Goal: Information Seeking & Learning: Learn about a topic

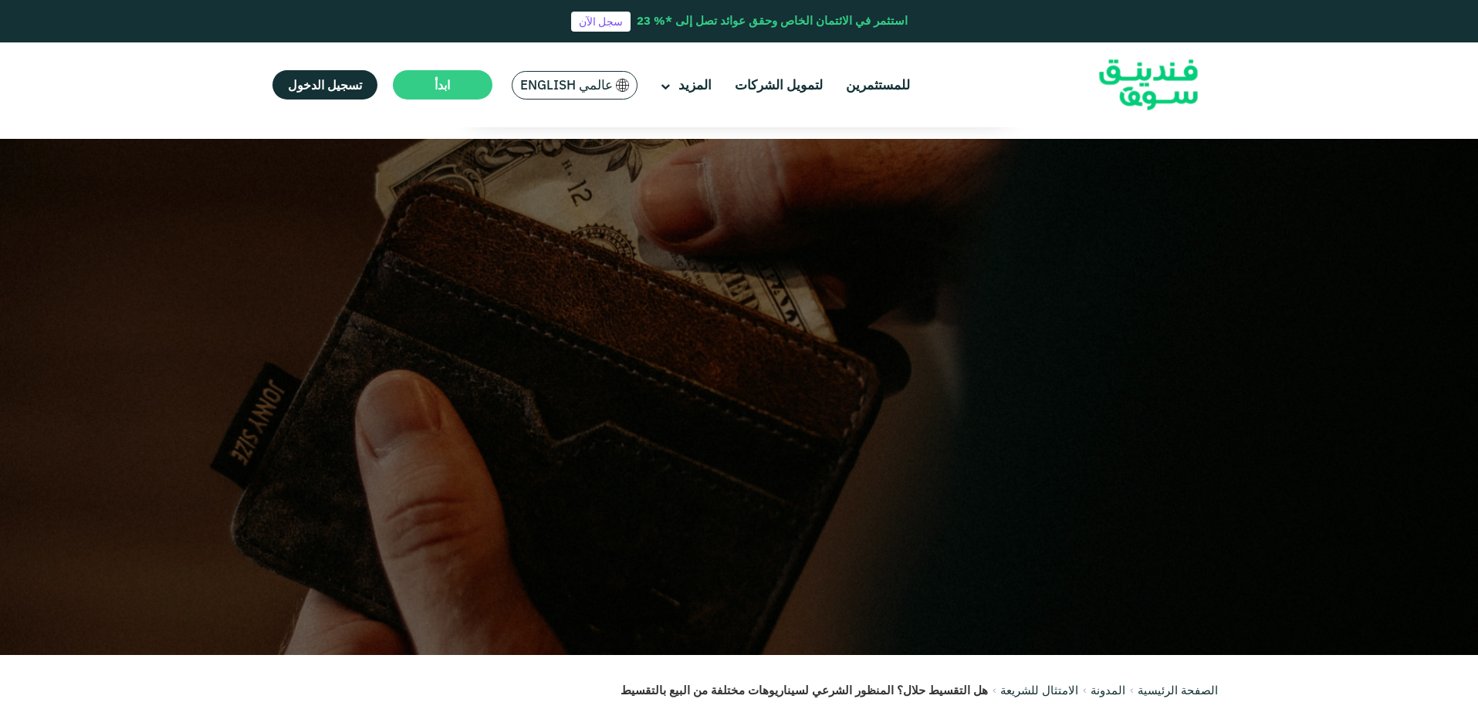
click at [567, 85] on span "عالمي English" at bounding box center [566, 85] width 93 height 18
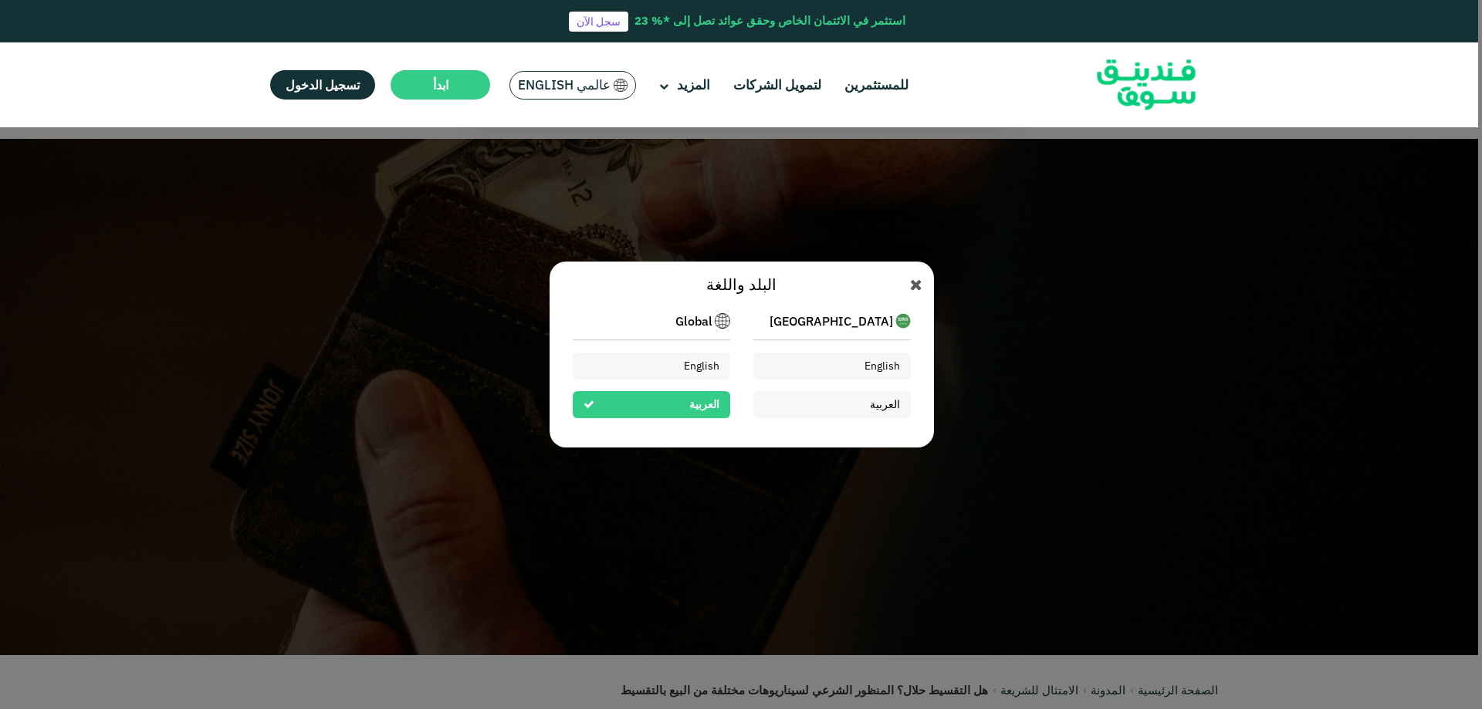
click at [696, 411] on span "العربية" at bounding box center [704, 404] width 30 height 14
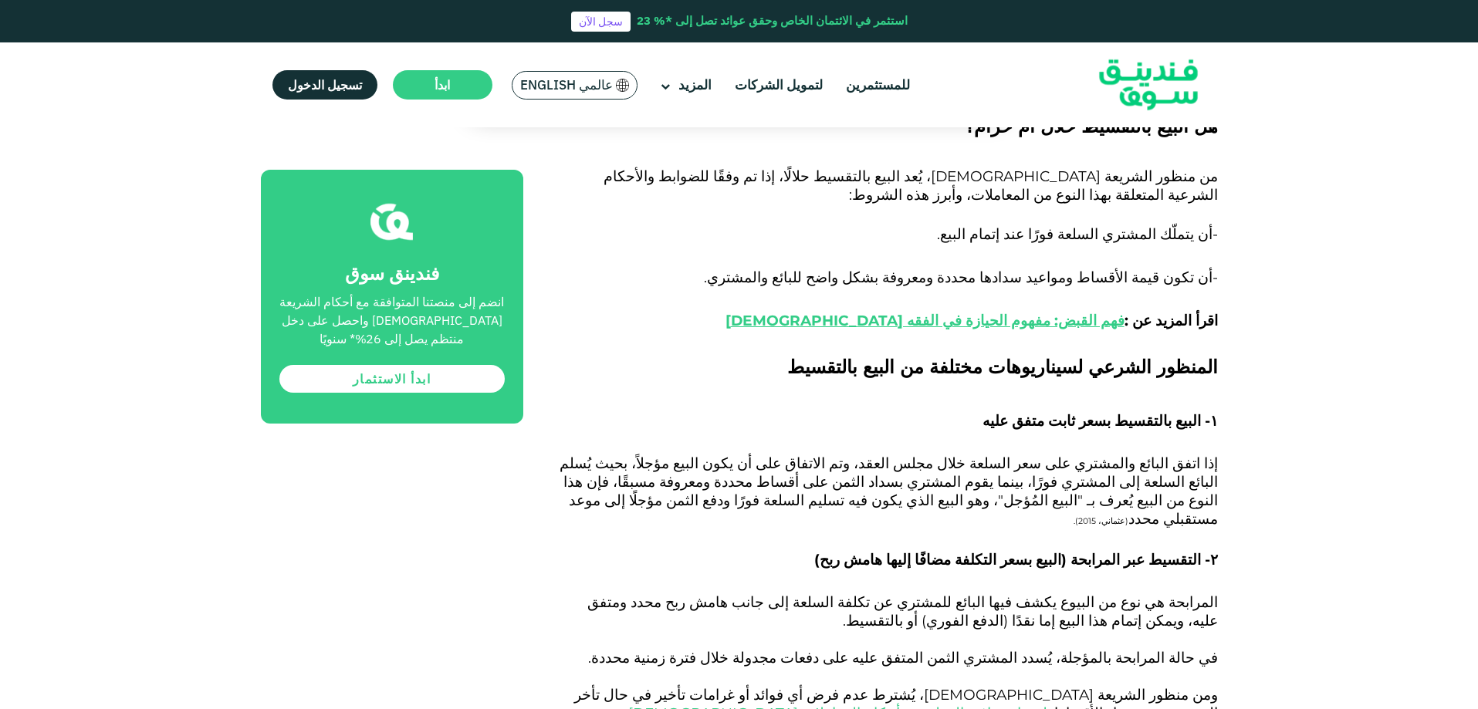
scroll to position [1352, 0]
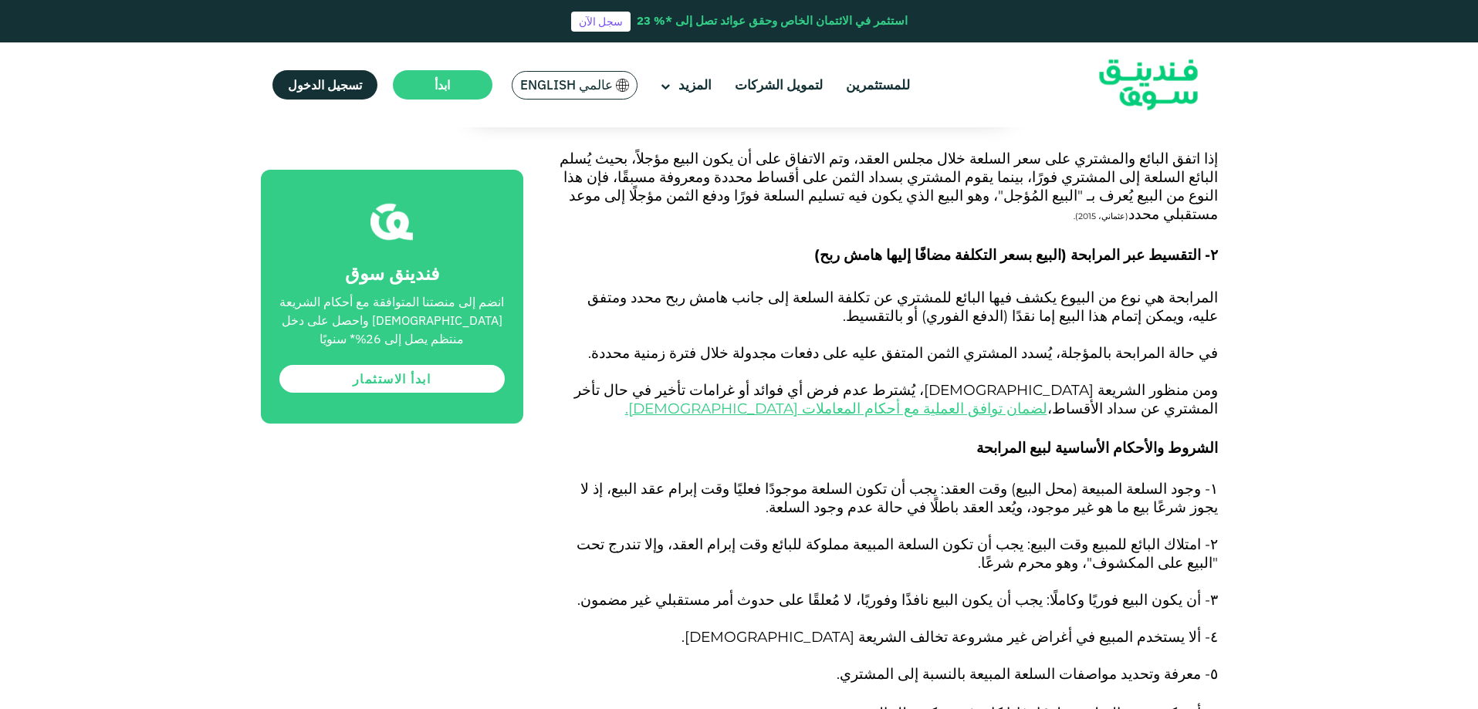
scroll to position [1657, 0]
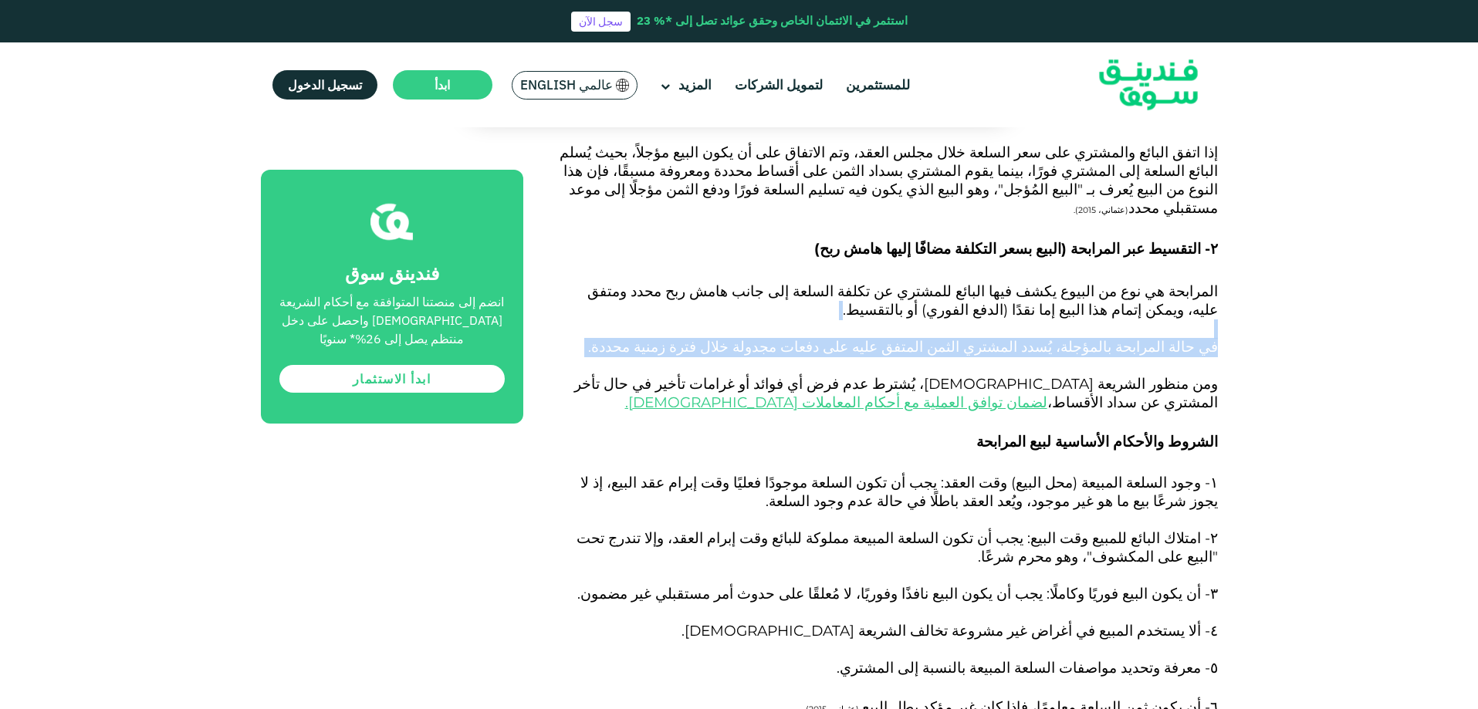
drag, startPoint x: 1477, startPoint y: 258, endPoint x: 1481, endPoint y: 270, distance: 12.2
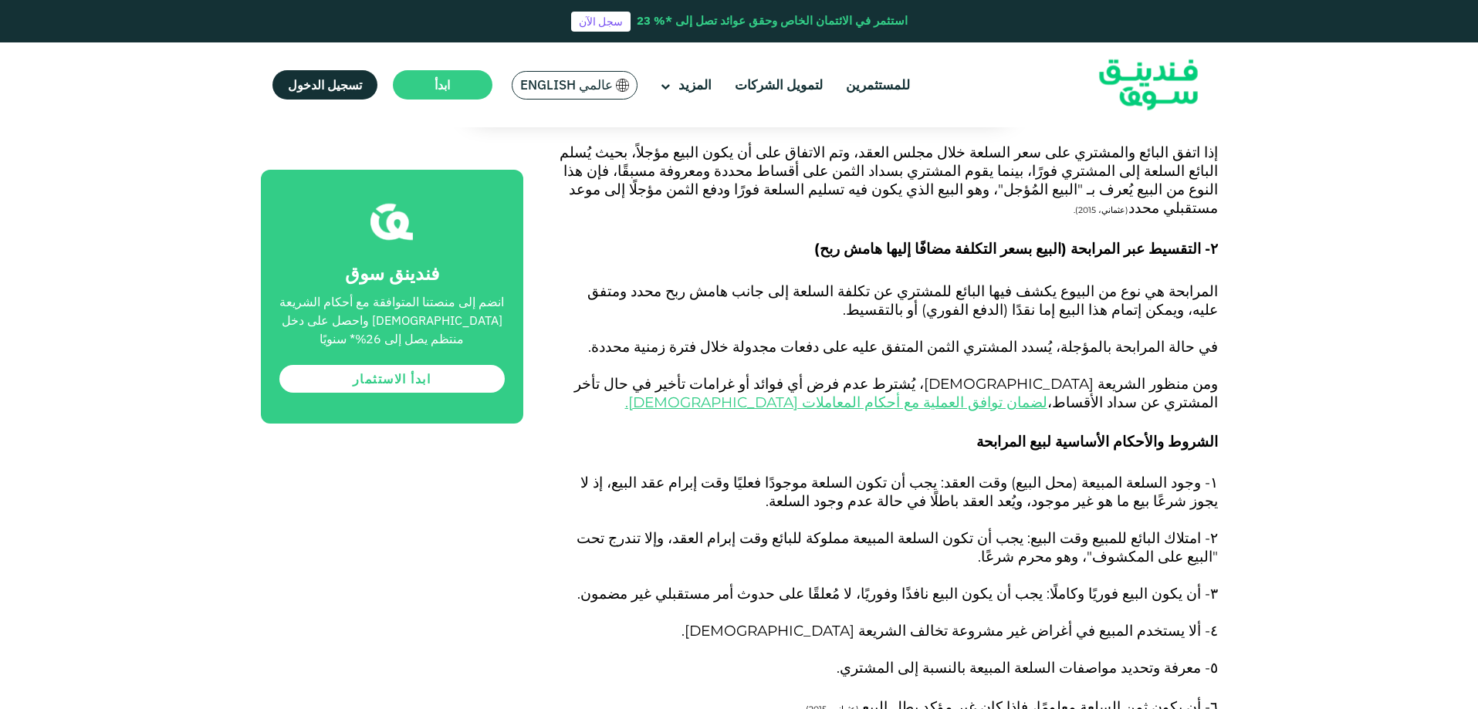
click at [1414, 241] on div "الصفحة الرئيسية المدونة الامتثال للشريعة [DATE] ١" at bounding box center [739, 604] width 1478 height 4246
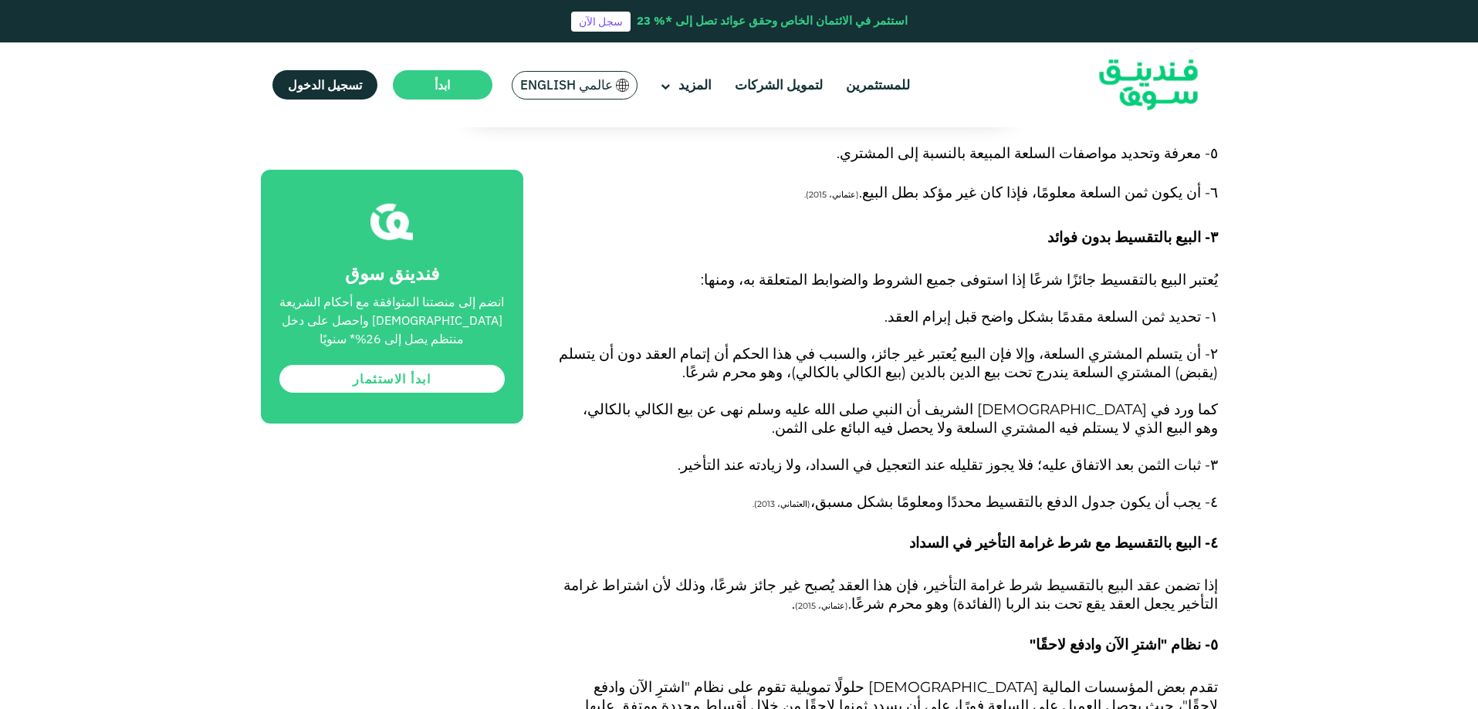
scroll to position [2178, 0]
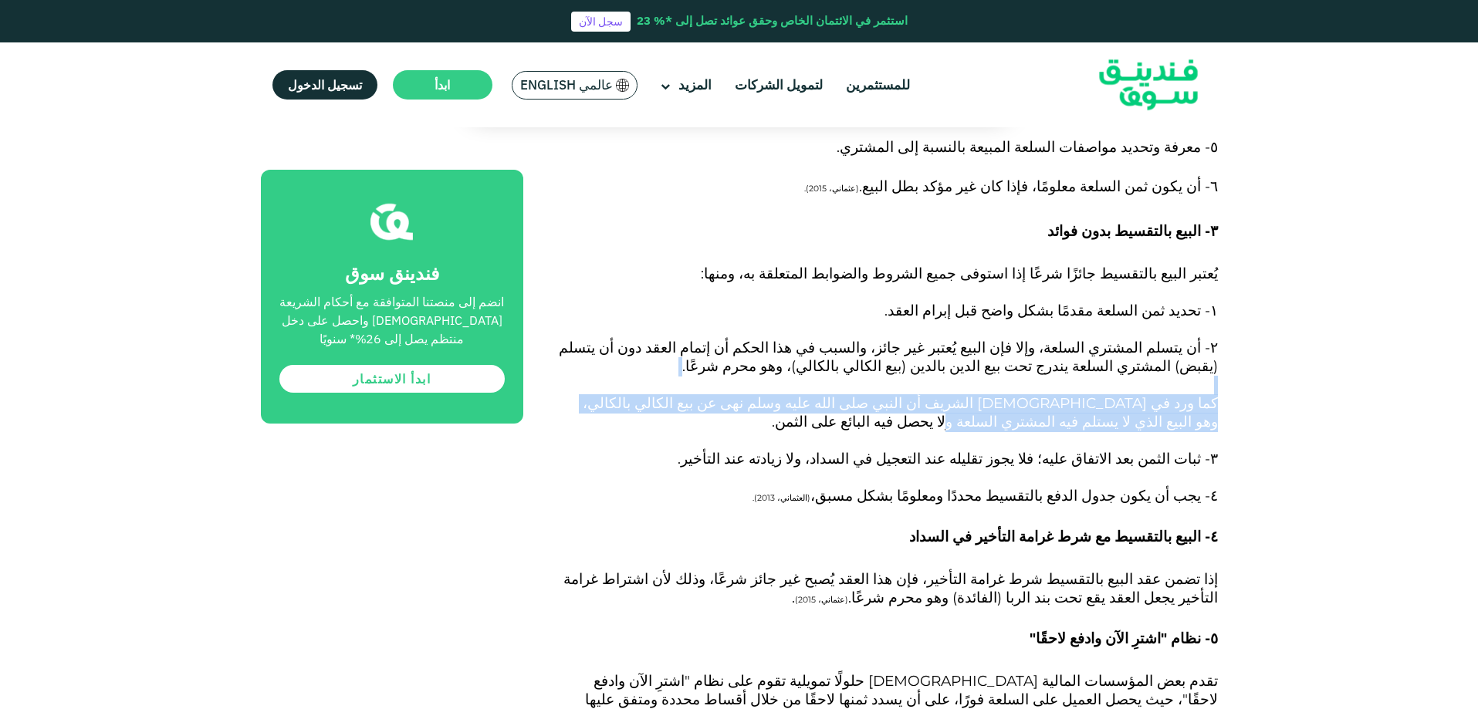
drag, startPoint x: 1477, startPoint y: 349, endPoint x: 1481, endPoint y: 316, distance: 33.4
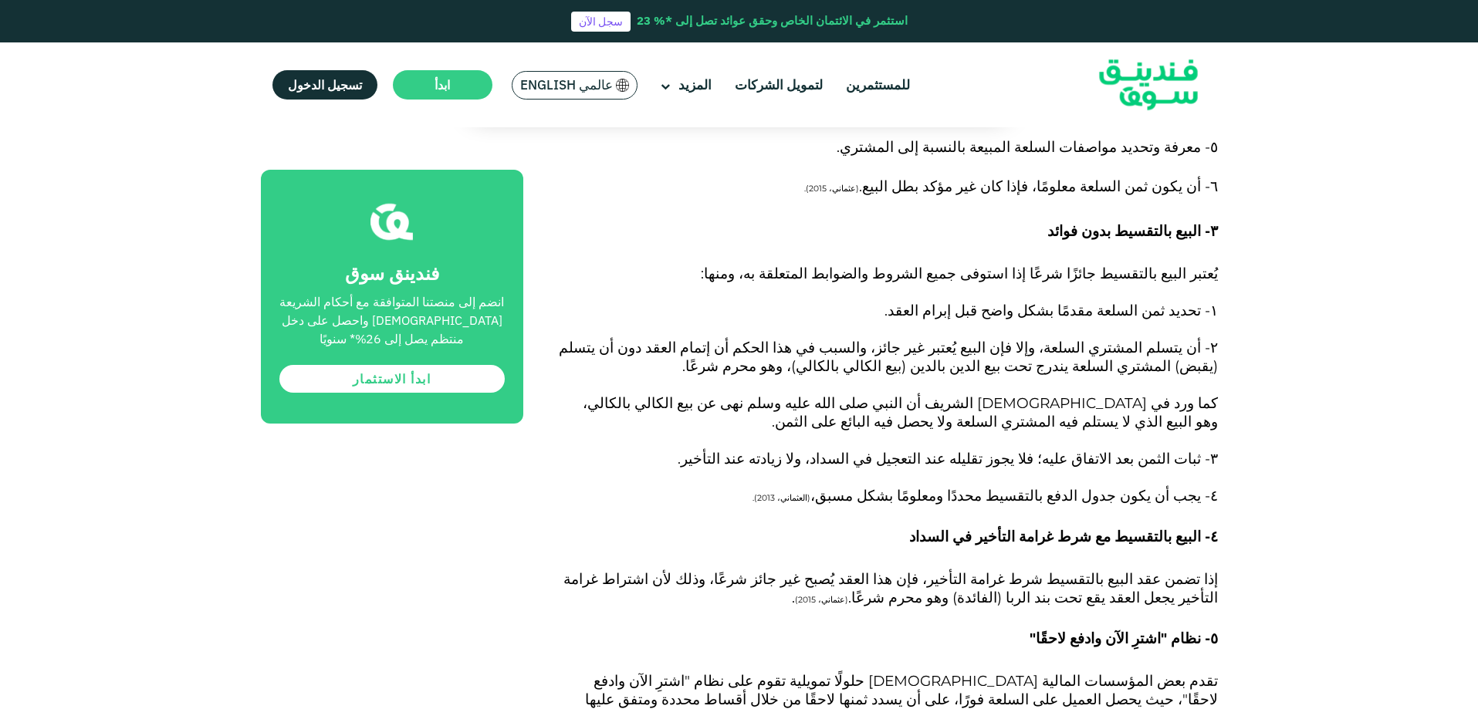
click at [1295, 228] on div "الصفحة الرئيسية المدونة الامتثال للشريعة [DATE] ١" at bounding box center [739, 84] width 1478 height 4246
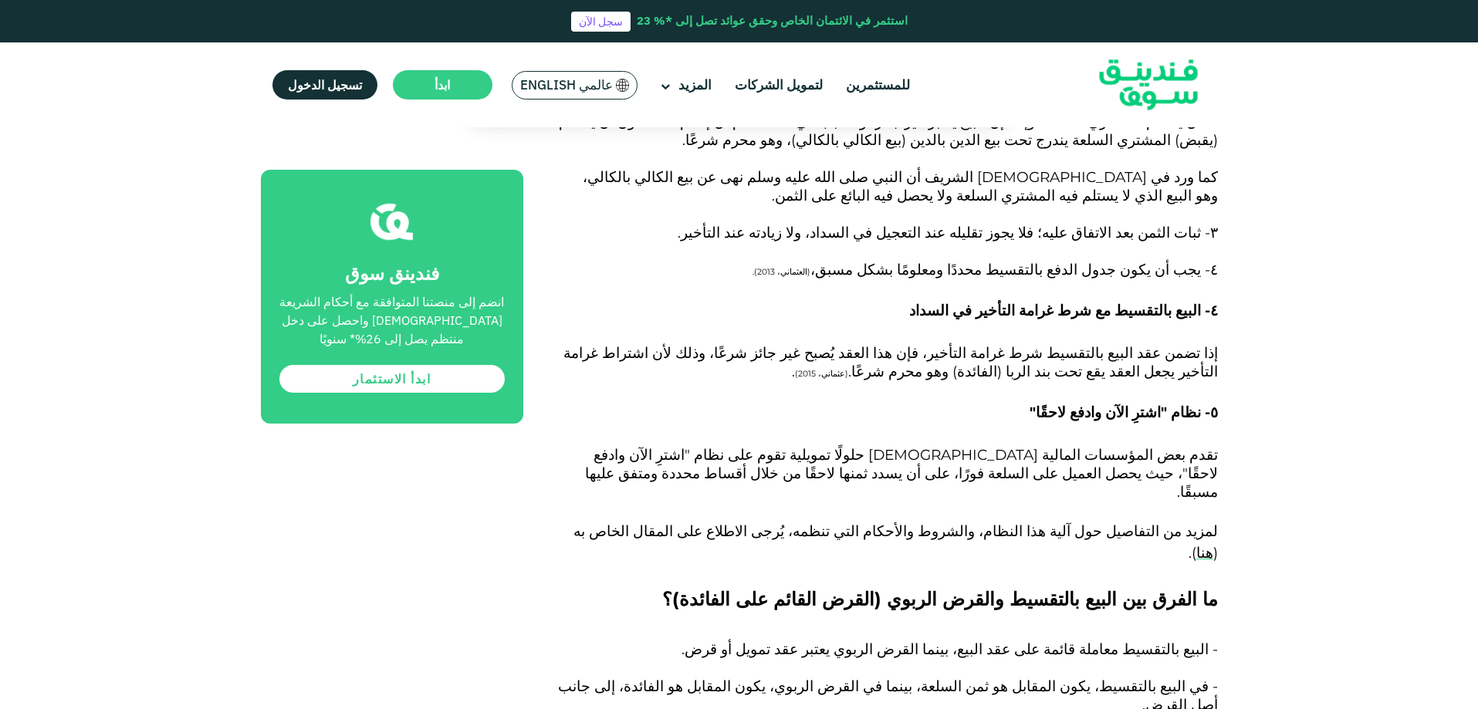
scroll to position [2523, 0]
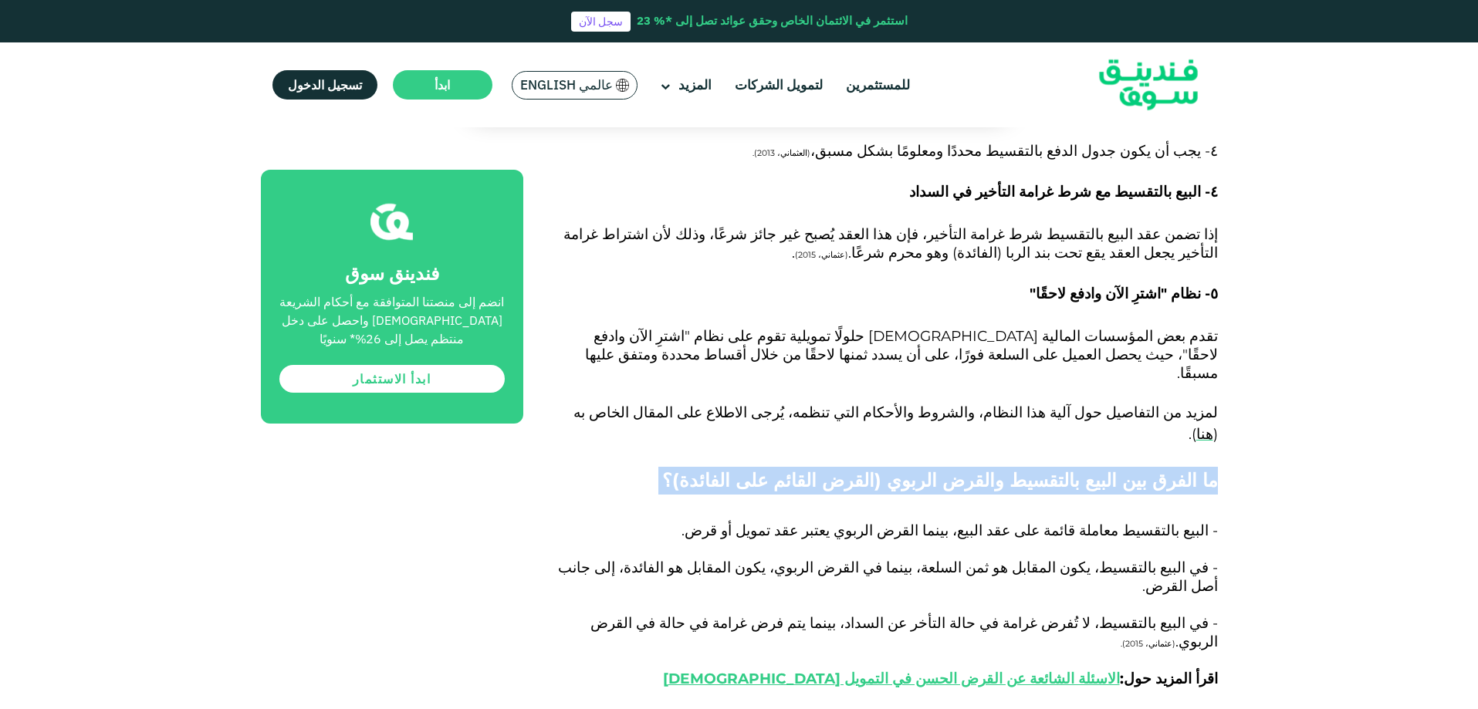
drag, startPoint x: 1476, startPoint y: 375, endPoint x: 1481, endPoint y: 393, distance: 18.3
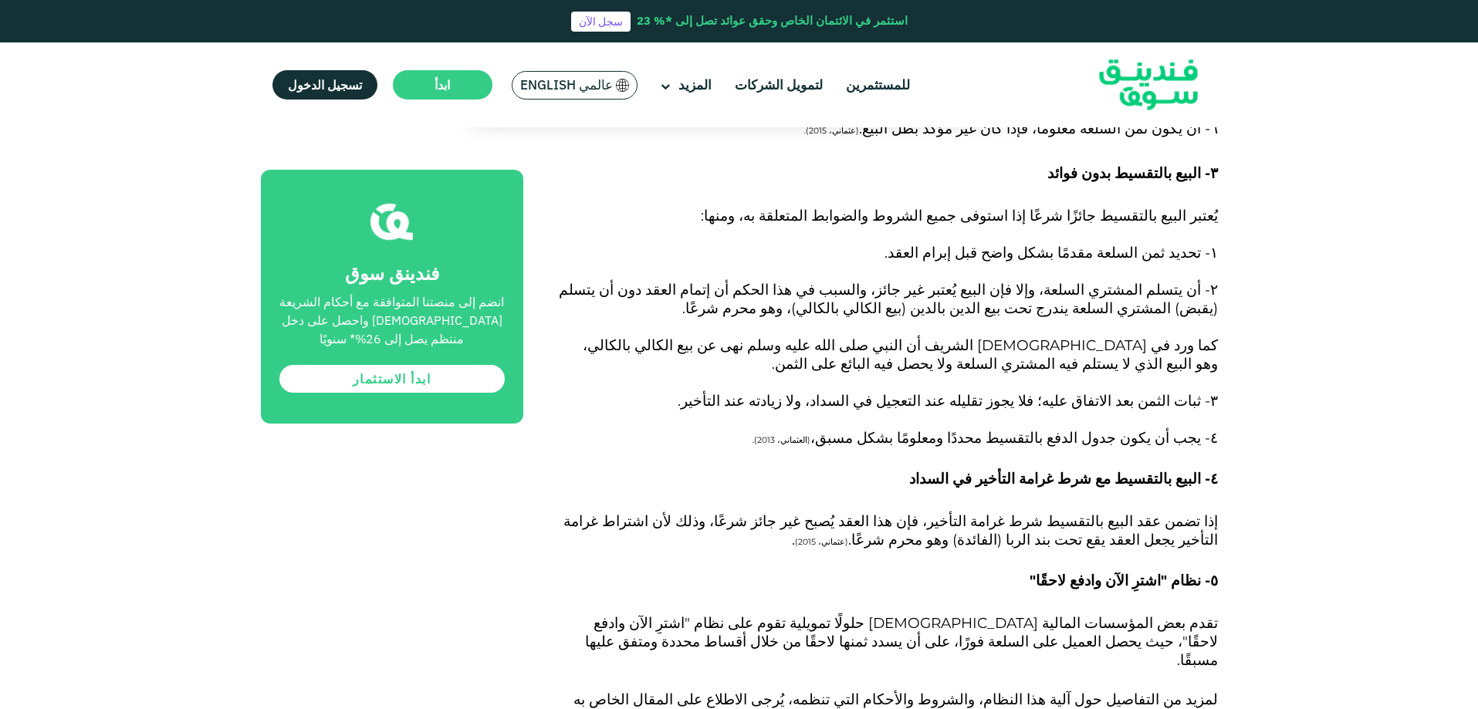
scroll to position [2197, 0]
